Goal: Share content

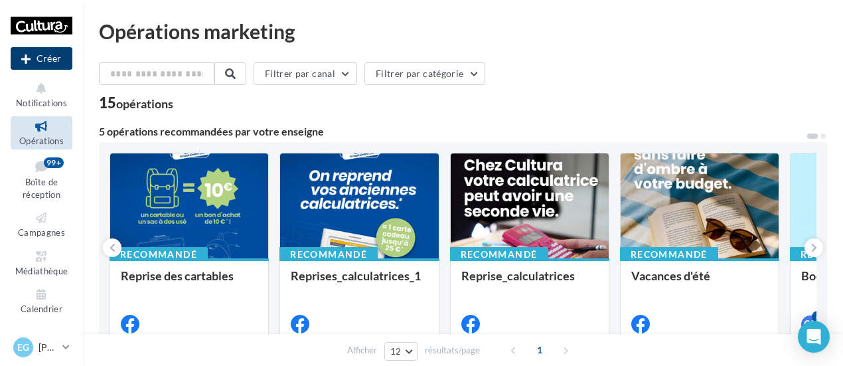
click at [39, 60] on button "Créer" at bounding box center [42, 58] width 62 height 23
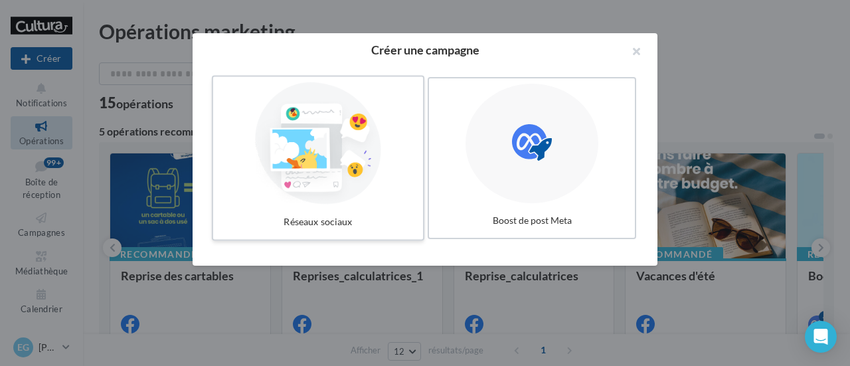
click at [326, 183] on div at bounding box center [317, 143] width 199 height 122
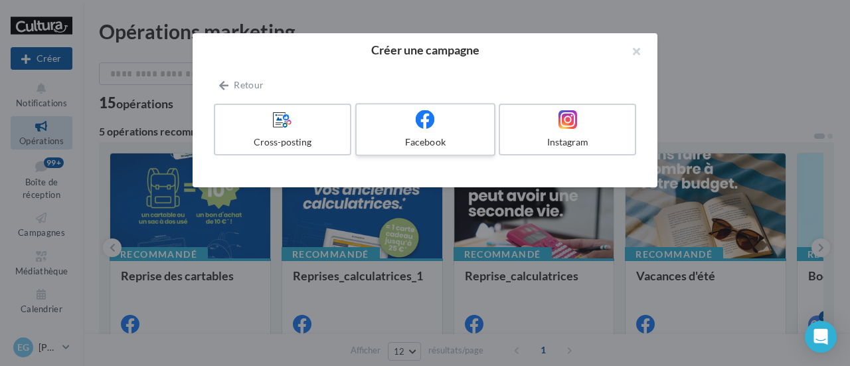
click at [388, 133] on label "Facebook" at bounding box center [425, 129] width 140 height 53
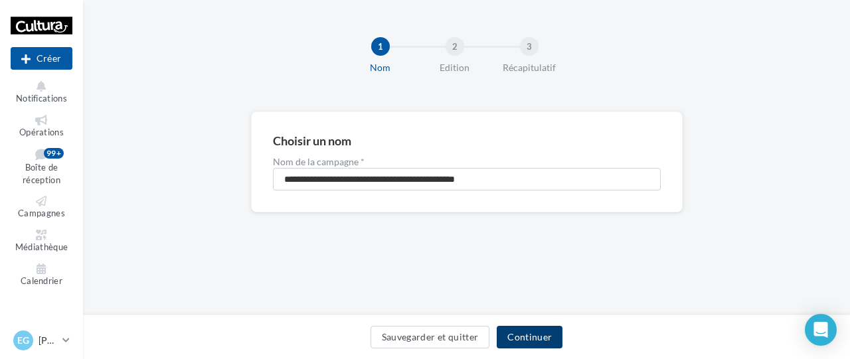
click at [545, 336] on button "Continuer" at bounding box center [530, 337] width 66 height 23
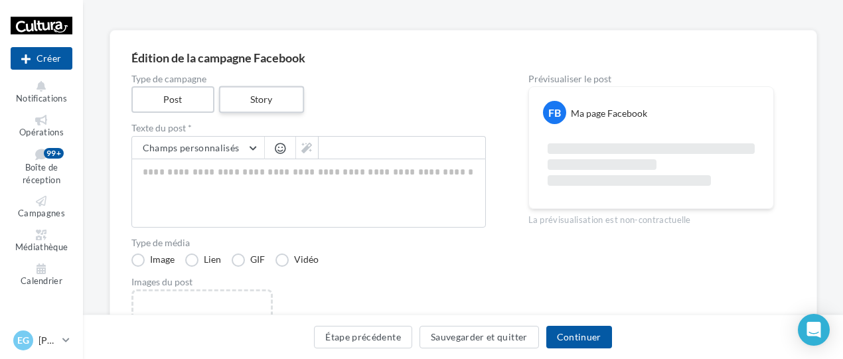
scroll to position [82, 0]
click at [213, 172] on textarea at bounding box center [308, 192] width 355 height 69
